Goal: Task Accomplishment & Management: Manage account settings

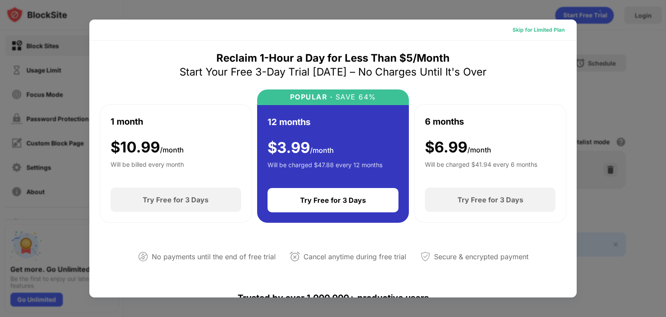
click at [513, 29] on div "Skip for Limited Plan" at bounding box center [539, 30] width 52 height 9
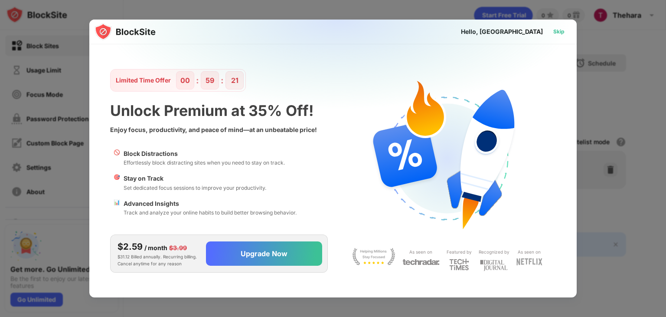
click at [559, 31] on div "Skip" at bounding box center [558, 31] width 11 height 9
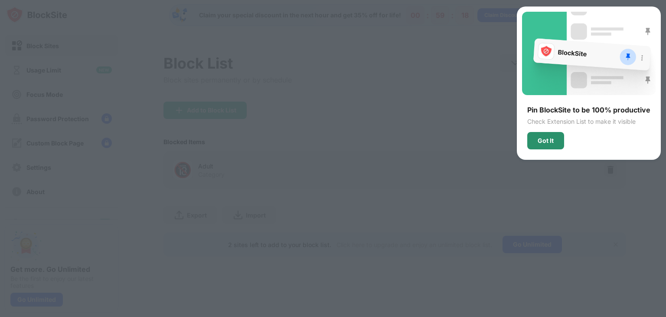
click at [545, 137] on div "Got It" at bounding box center [546, 140] width 16 height 7
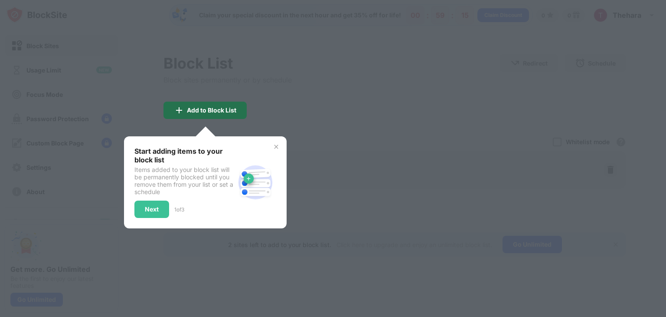
click at [229, 116] on div "Add to Block List" at bounding box center [204, 109] width 83 height 17
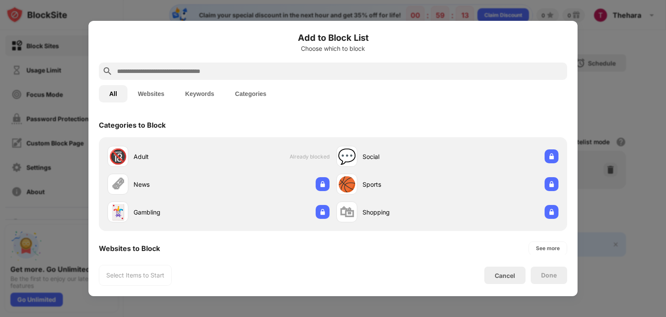
click at [201, 72] on input "text" at bounding box center [339, 71] width 447 height 10
drag, startPoint x: 203, startPoint y: 79, endPoint x: 205, endPoint y: 71, distance: 8.1
click at [205, 71] on div at bounding box center [333, 70] width 468 height 17
click at [205, 71] on input "text" at bounding box center [339, 71] width 447 height 10
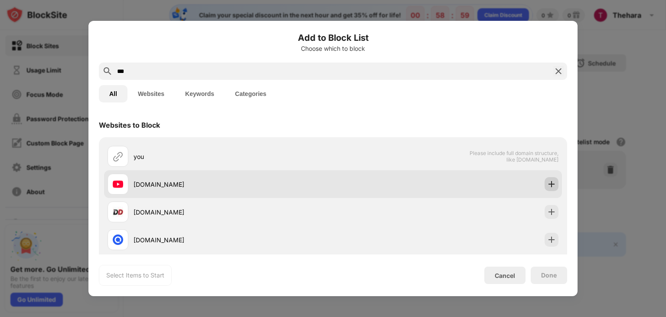
type input "***"
click at [547, 182] on img at bounding box center [551, 184] width 9 height 9
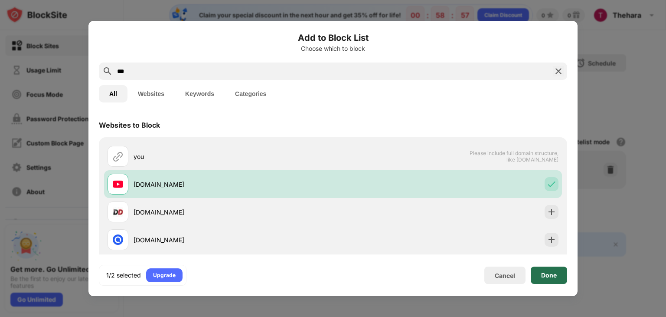
click at [539, 274] on div "Done" at bounding box center [549, 274] width 36 height 17
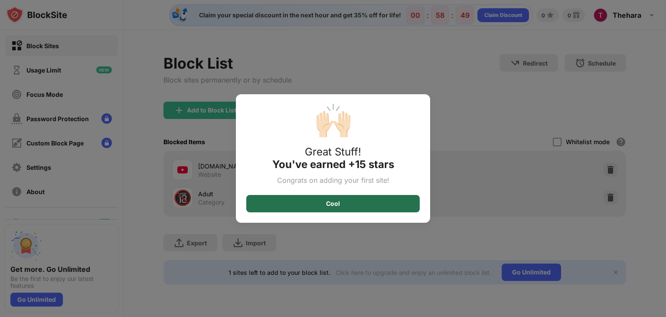
click at [309, 207] on div "Cool" at bounding box center [332, 203] width 173 height 17
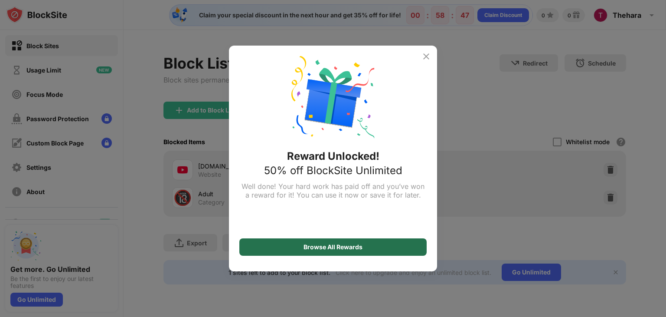
click at [330, 251] on div "Browse All Rewards" at bounding box center [332, 246] width 187 height 17
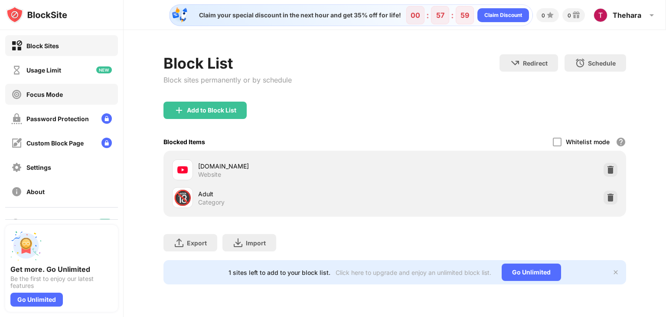
click at [52, 98] on div "Focus Mode" at bounding box center [37, 94] width 52 height 11
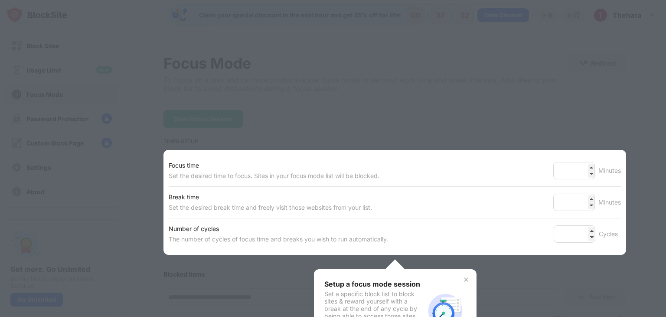
click at [215, 89] on div at bounding box center [333, 158] width 666 height 317
click at [466, 278] on img at bounding box center [466, 279] width 7 height 7
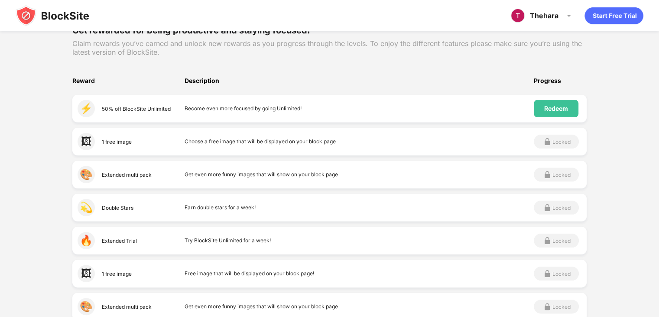
scroll to position [126, 0]
click at [554, 108] on div "Redeem" at bounding box center [557, 107] width 24 height 7
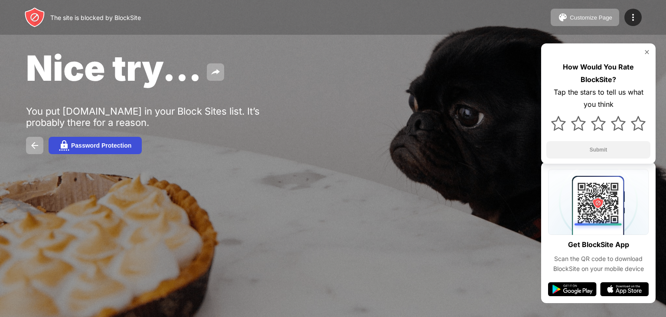
click at [116, 150] on button "Password Protection" at bounding box center [95, 145] width 93 height 17
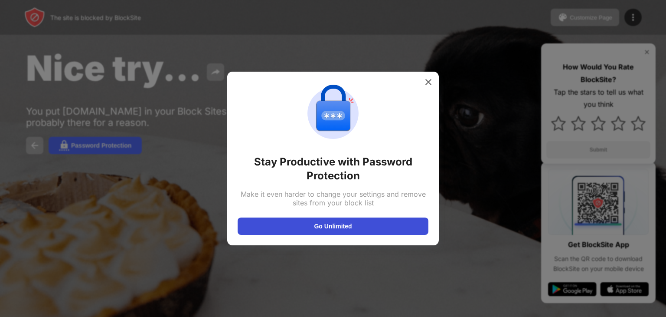
click at [350, 233] on button "Go Unlimited" at bounding box center [333, 225] width 191 height 17
